Goal: Task Accomplishment & Management: Complete application form

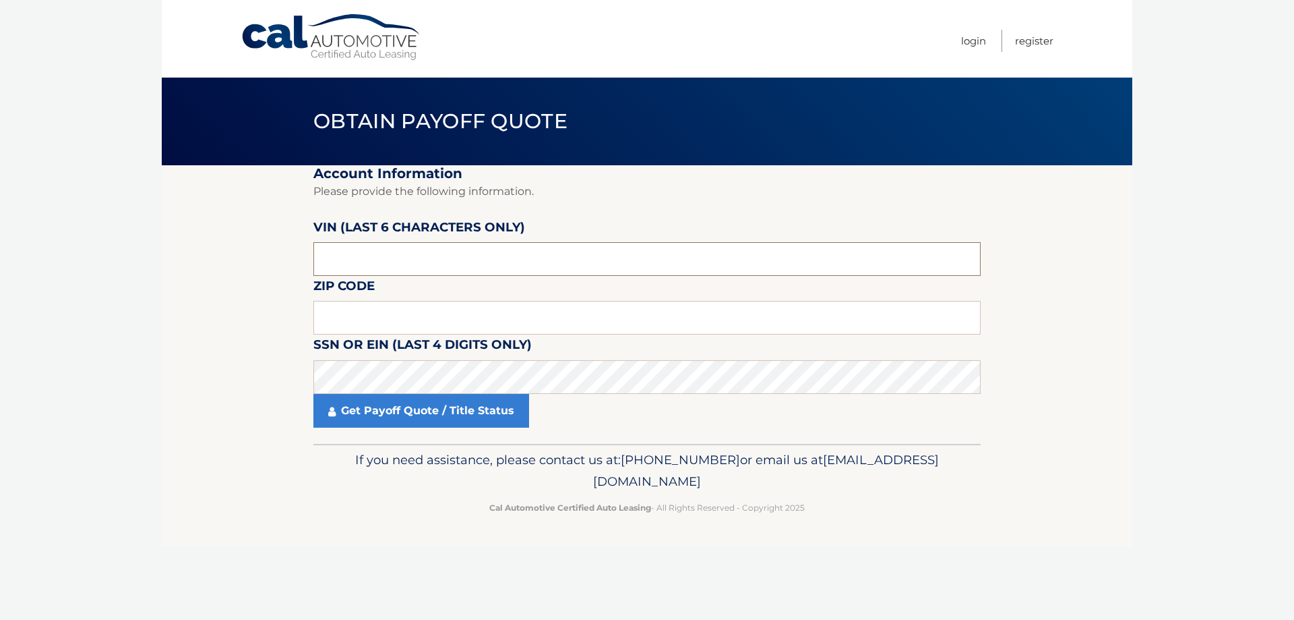
click at [448, 249] on input "text" at bounding box center [646, 259] width 667 height 34
type input "004767"
click at [444, 317] on input "text" at bounding box center [646, 318] width 667 height 34
type input "33188"
click at [990, 465] on footer "If you need assistance, please contact us at: [PHONE_NUMBER] or email us at [EM…" at bounding box center [647, 495] width 971 height 102
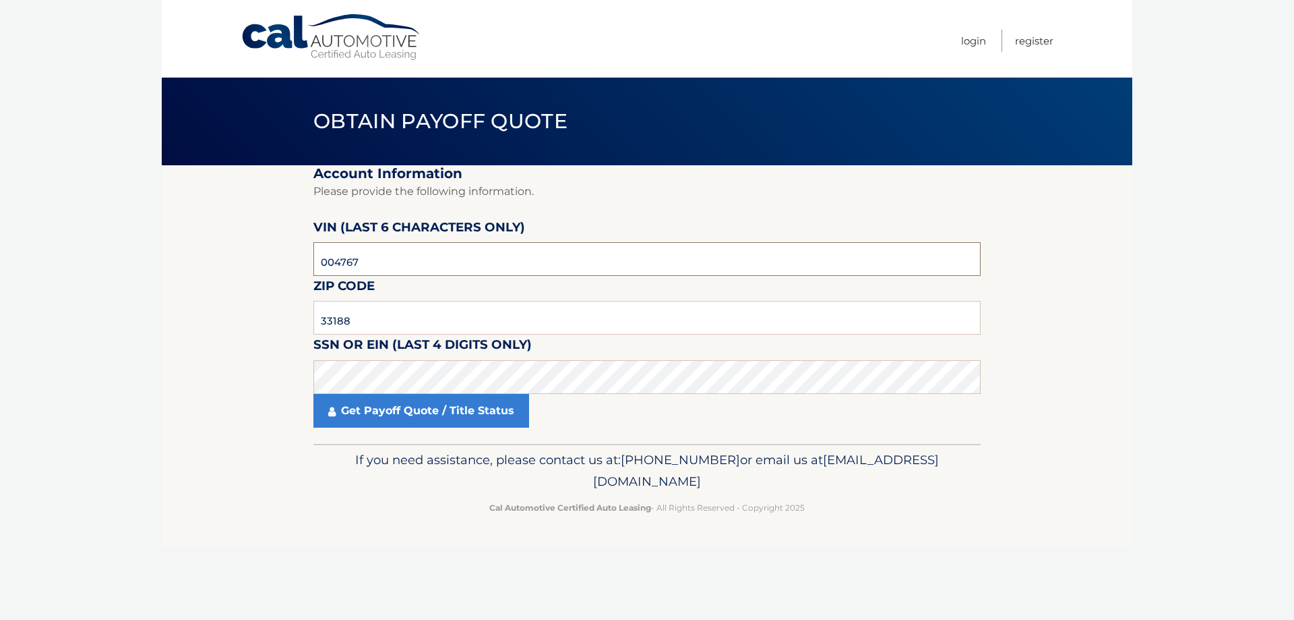
drag, startPoint x: 419, startPoint y: 256, endPoint x: 452, endPoint y: 255, distance: 33.7
click at [452, 255] on input "004767" at bounding box center [646, 259] width 667 height 34
click at [1032, 508] on footer "If you need assistance, please contact us at: 609-807-3200 or email us at Custo…" at bounding box center [647, 495] width 971 height 102
drag, startPoint x: 384, startPoint y: 256, endPoint x: 275, endPoint y: 267, distance: 109.1
click at [275, 267] on section "Account Information Please provide the following information. VIN (last 6 chara…" at bounding box center [647, 304] width 971 height 278
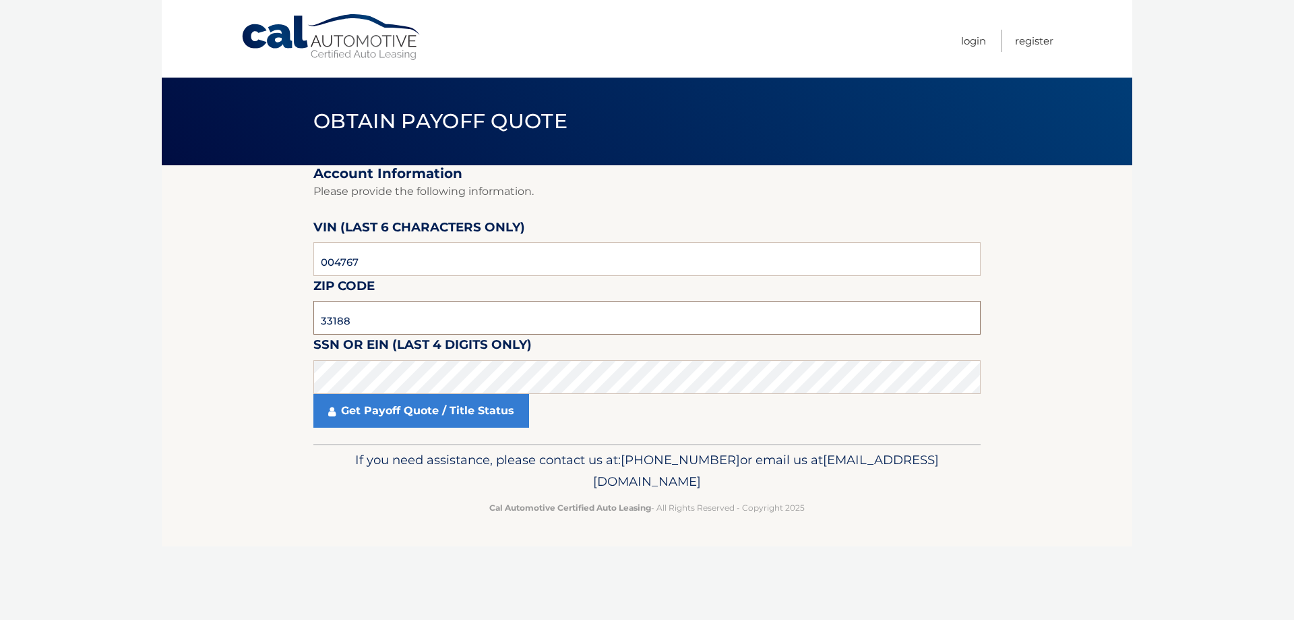
click at [384, 322] on input "33188" at bounding box center [646, 318] width 667 height 34
drag, startPoint x: 385, startPoint y: 309, endPoint x: 265, endPoint y: 322, distance: 120.6
click at [265, 322] on section "Account Information Please provide the following information. VIN (last 6 chara…" at bounding box center [647, 304] width 971 height 278
type input "33146"
click at [478, 419] on link "Get Payoff Quote / Title Status" at bounding box center [421, 411] width 216 height 34
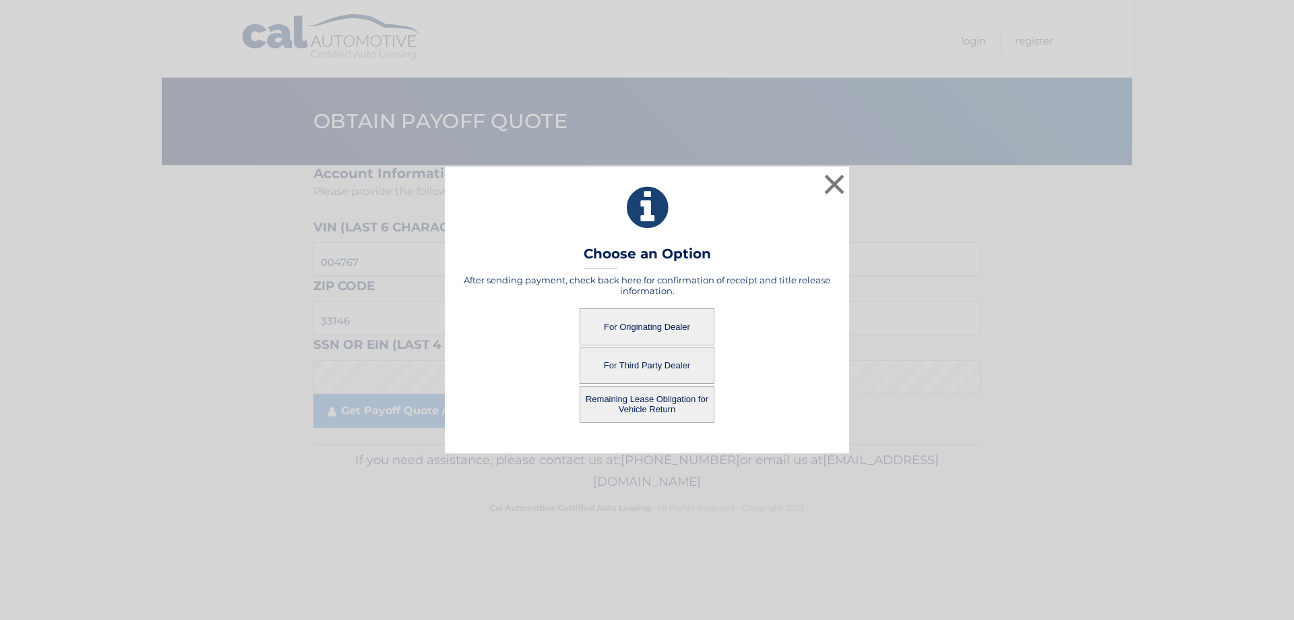
click at [677, 360] on button "For Third Party Dealer" at bounding box center [647, 364] width 135 height 37
click at [640, 365] on button "For Third Party Dealer" at bounding box center [647, 364] width 135 height 37
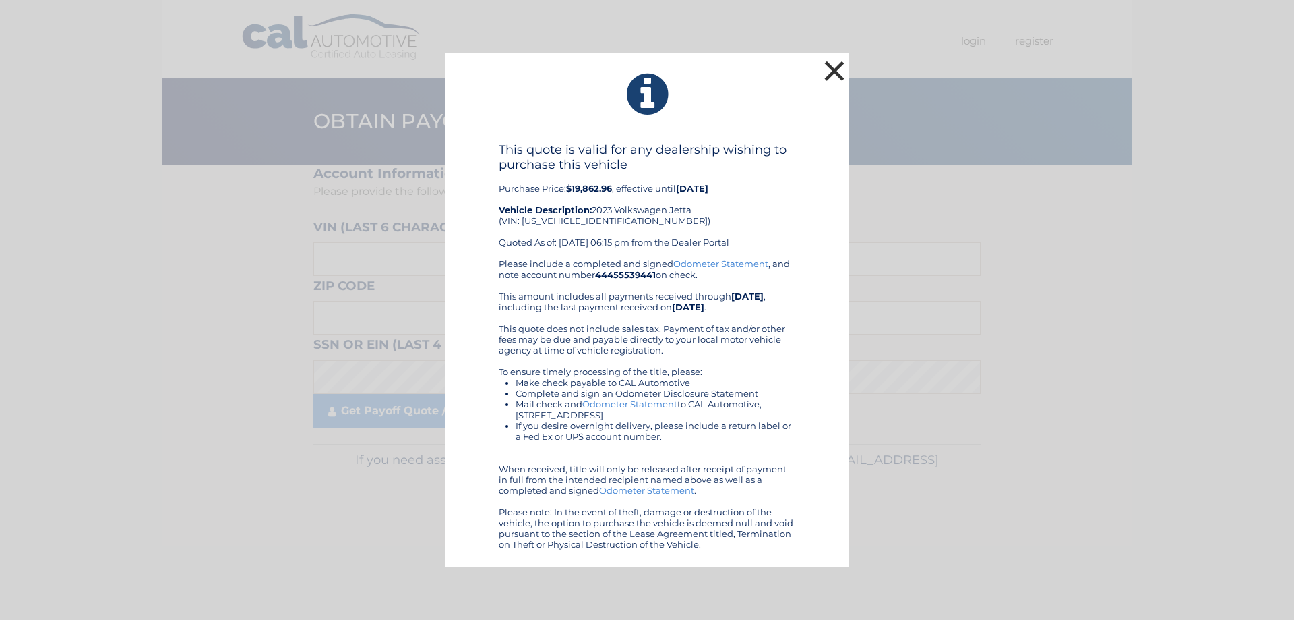
click at [831, 66] on button "×" at bounding box center [834, 70] width 27 height 27
